Goal: Transaction & Acquisition: Obtain resource

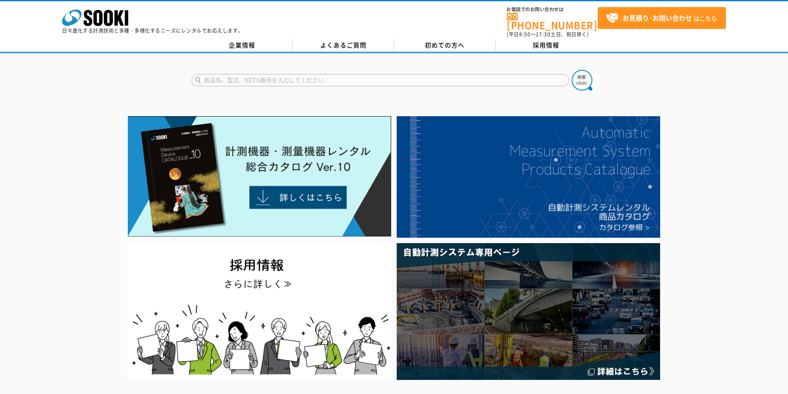
click at [350, 74] on input "text" at bounding box center [381, 80] width 378 height 12
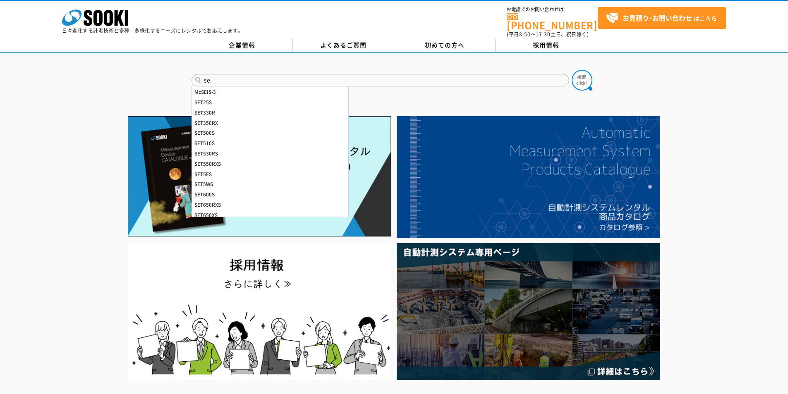
type input "s"
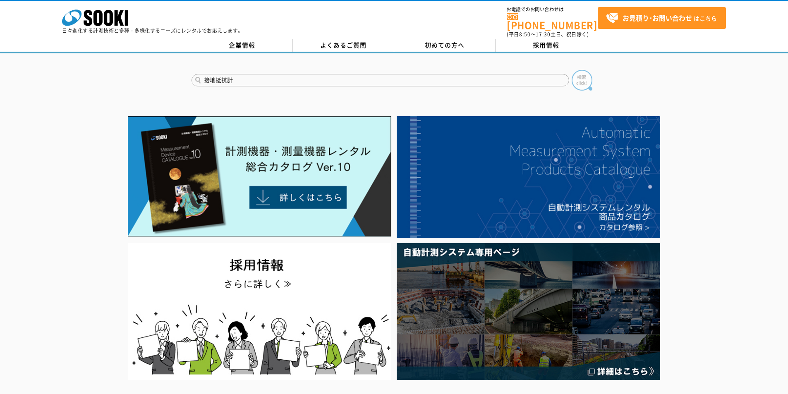
type input "接地抵抗計"
click at [585, 78] on img at bounding box center [582, 80] width 21 height 21
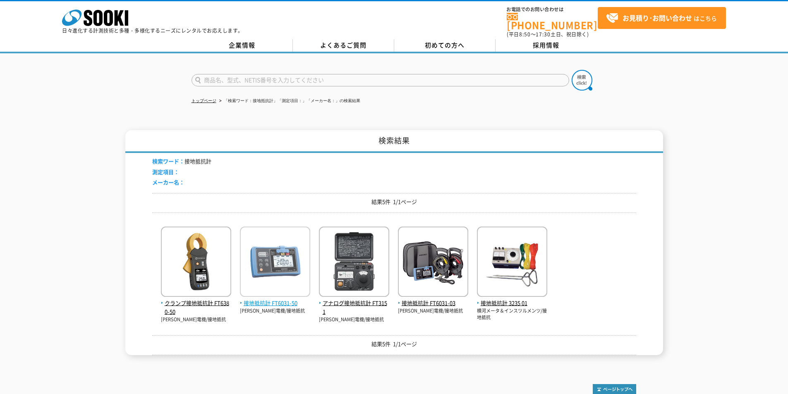
click at [278, 299] on span "接地抵抗計 FT6031-50" at bounding box center [275, 303] width 70 height 9
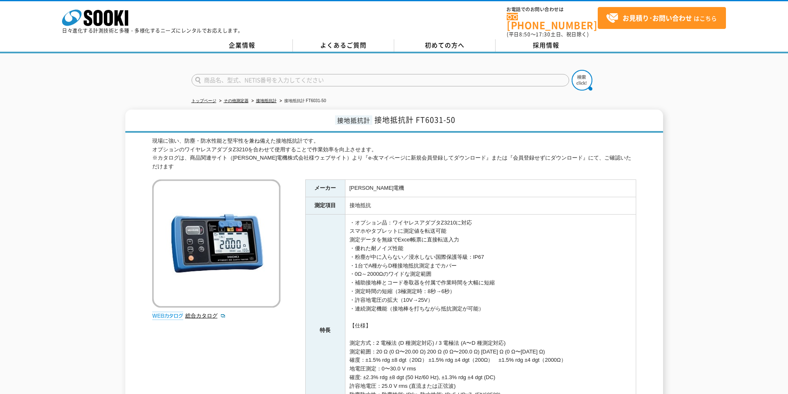
click at [171, 312] on img at bounding box center [167, 316] width 31 height 8
click at [191, 313] on link "総合カタログ" at bounding box center [205, 316] width 41 height 6
